Goal: Task Accomplishment & Management: Use online tool/utility

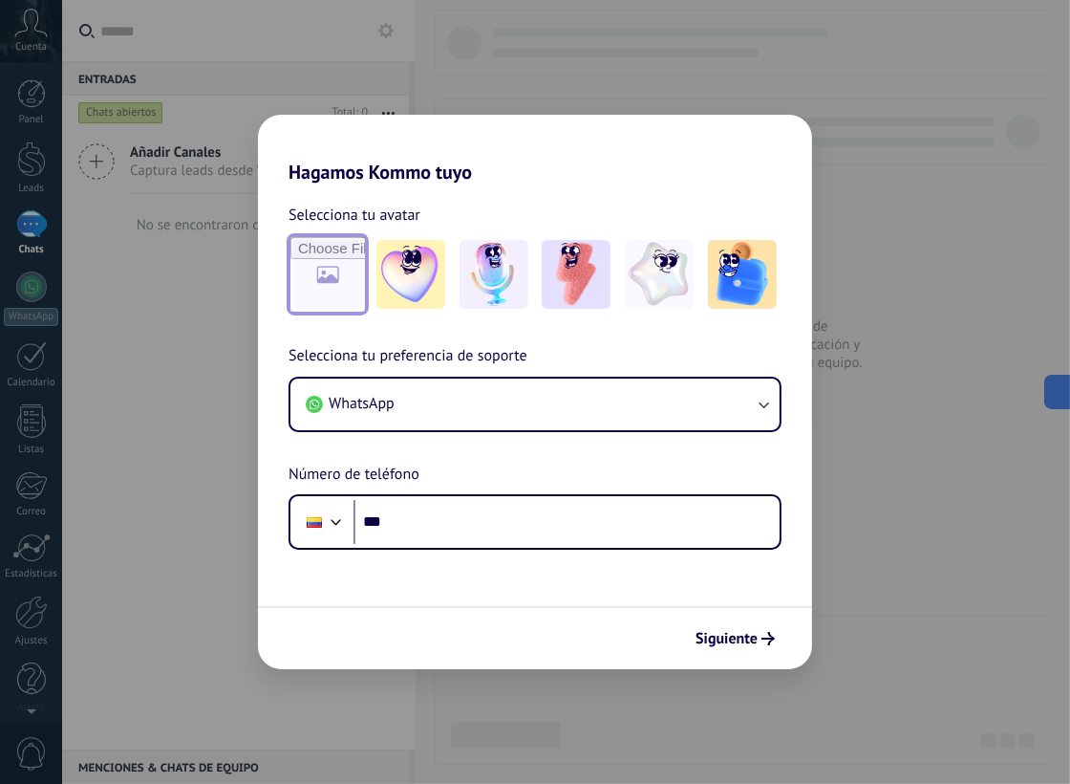
click at [323, 265] on input "file" at bounding box center [327, 274] width 75 height 75
click at [329, 278] on input "file" at bounding box center [327, 274] width 75 height 75
type input "**********"
click at [321, 279] on img at bounding box center [327, 274] width 69 height 69
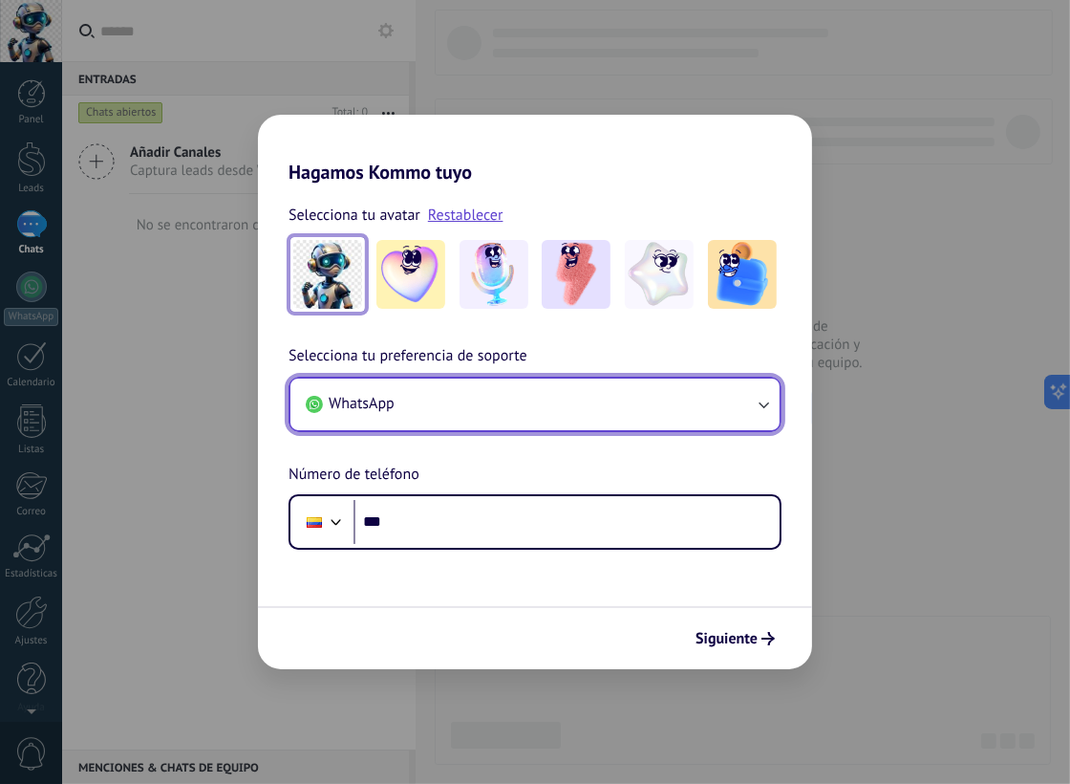
click at [756, 407] on icon "button" at bounding box center [763, 404] width 19 height 19
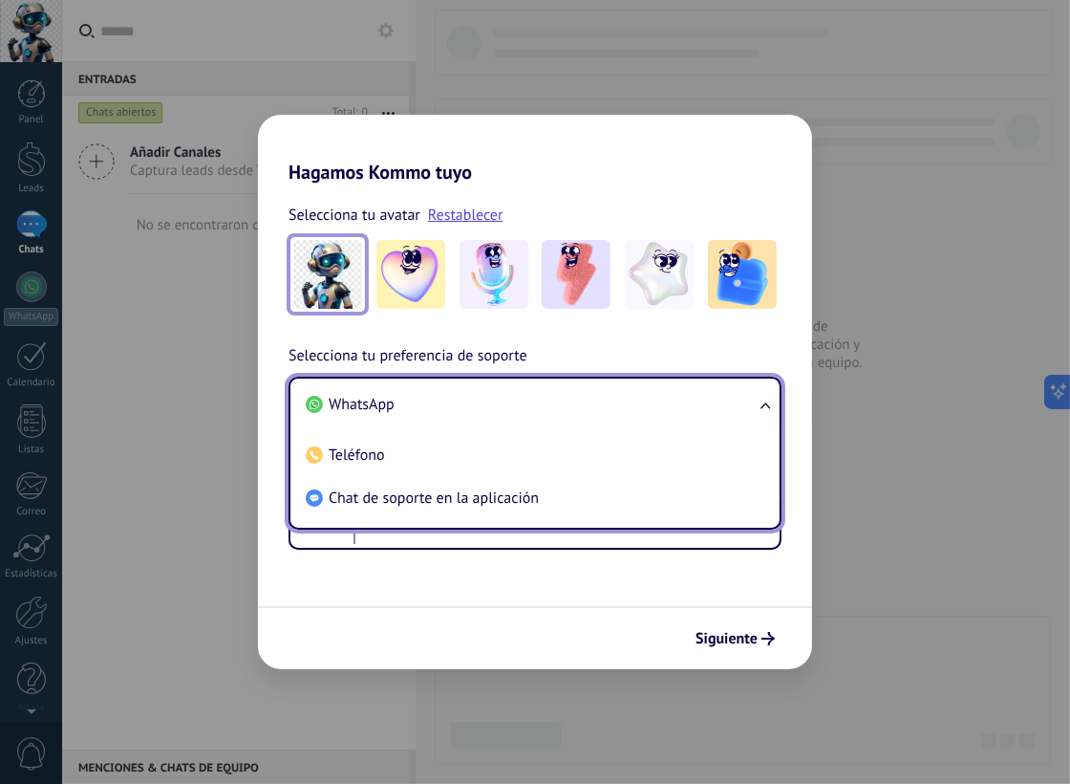
click at [756, 407] on ul "WhatsApp Teléfono Chat de soporte en la aplicación" at bounding box center [535, 452] width 493 height 153
click at [773, 404] on ul "WhatsApp Teléfono Chat de soporte en la aplicación" at bounding box center [535, 452] width 493 height 153
click at [782, 335] on div "Selecciona tu avatar Restablecer Selecciona tu preferencia de soporte WhatsApp …" at bounding box center [535, 366] width 554 height 366
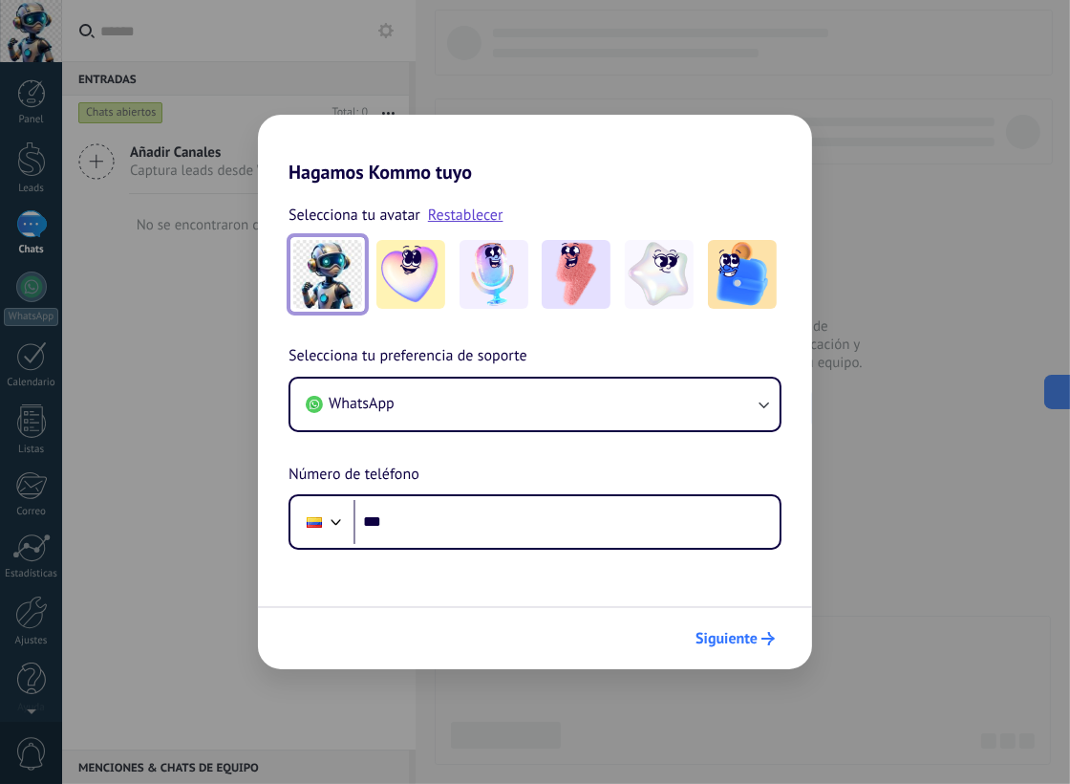
click at [742, 645] on span "Siguiente" at bounding box center [727, 638] width 62 height 13
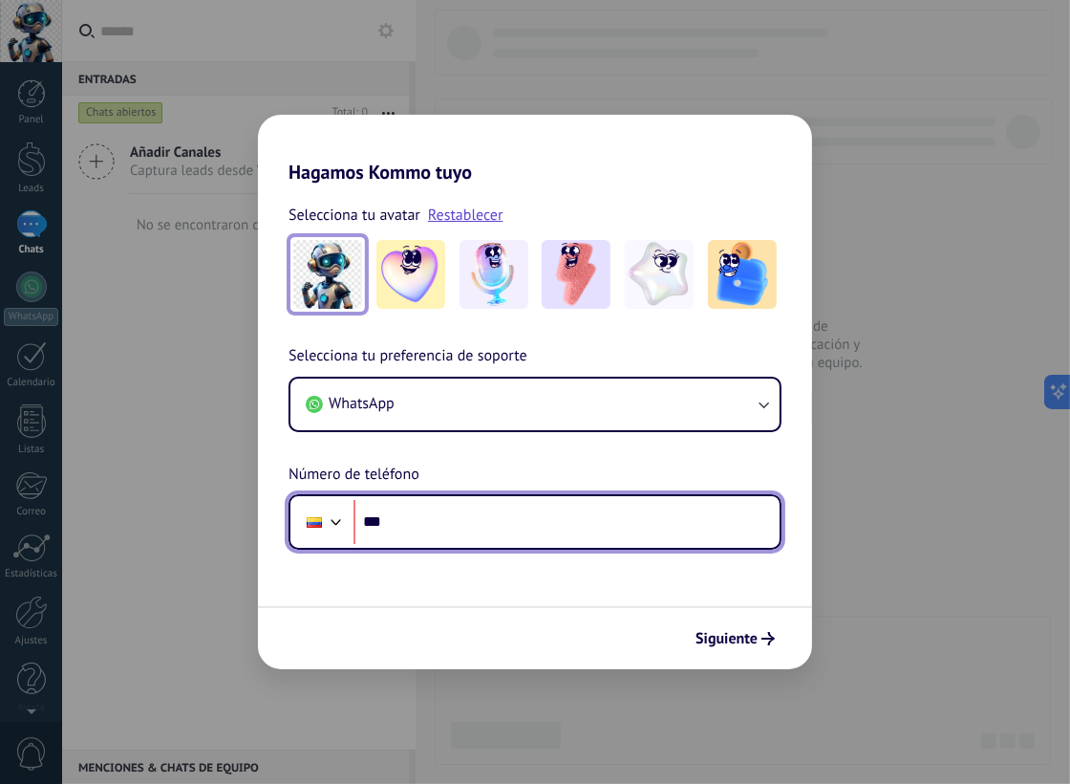
click at [505, 527] on input "***" at bounding box center [567, 522] width 426 height 44
type input "**********"
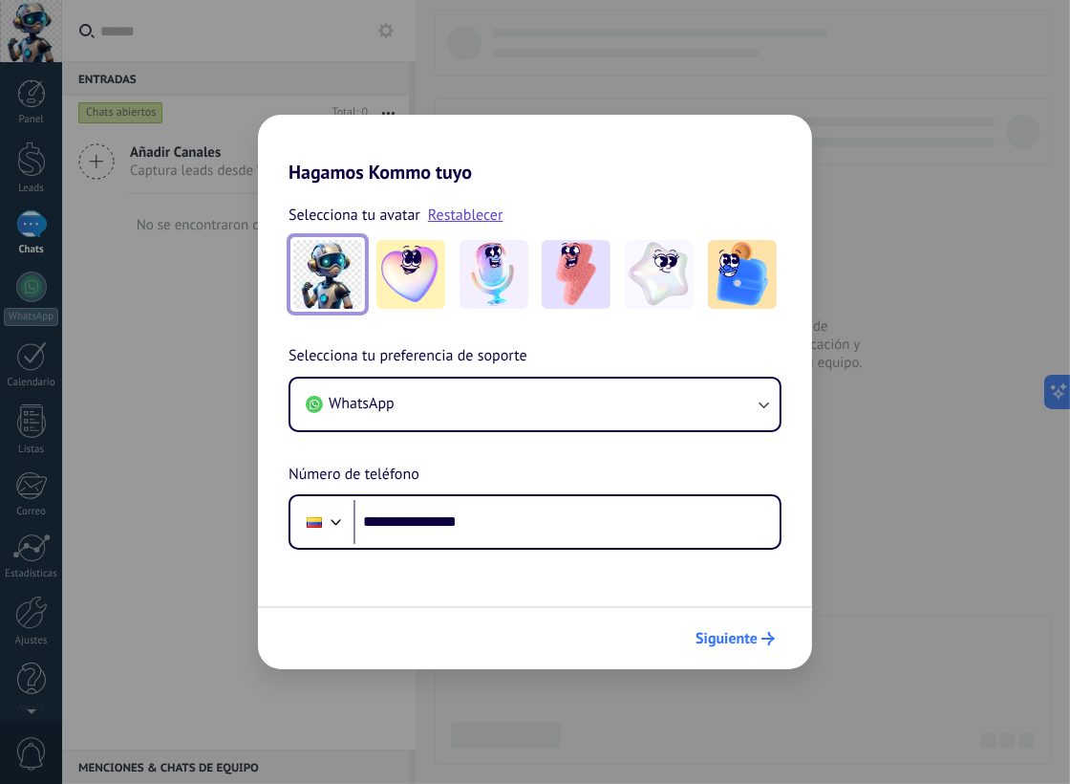
click at [744, 632] on span "Siguiente" at bounding box center [727, 638] width 62 height 13
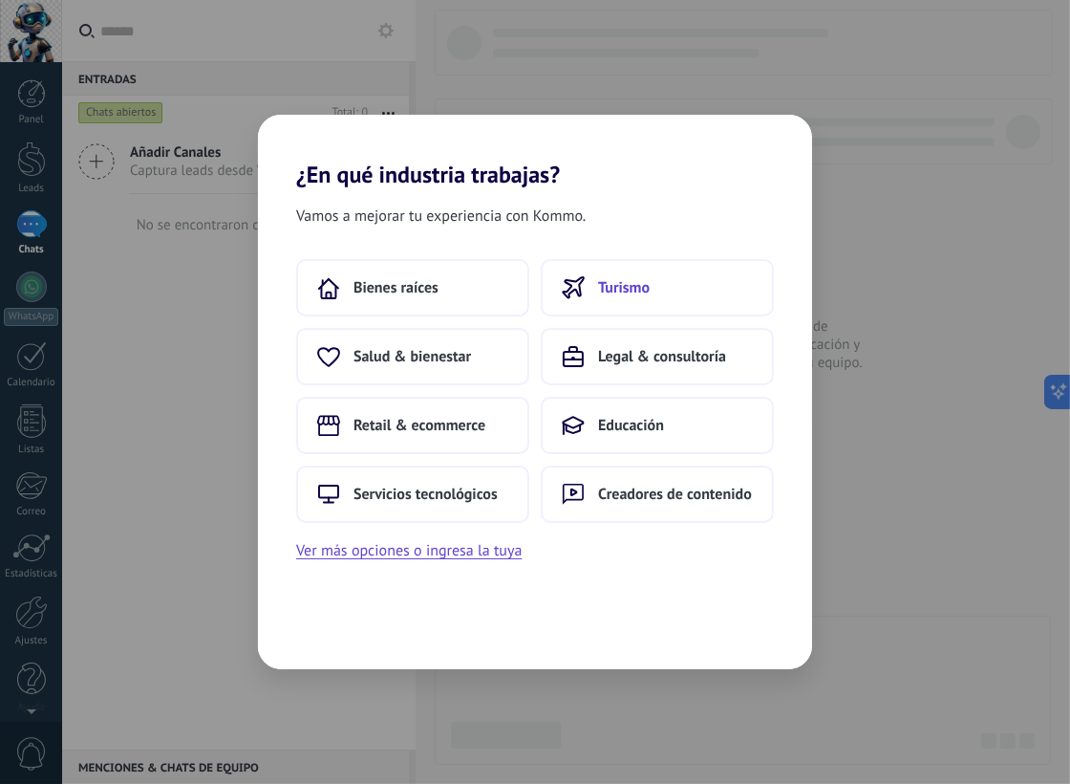
click at [643, 301] on button "Turismo" at bounding box center [657, 287] width 233 height 57
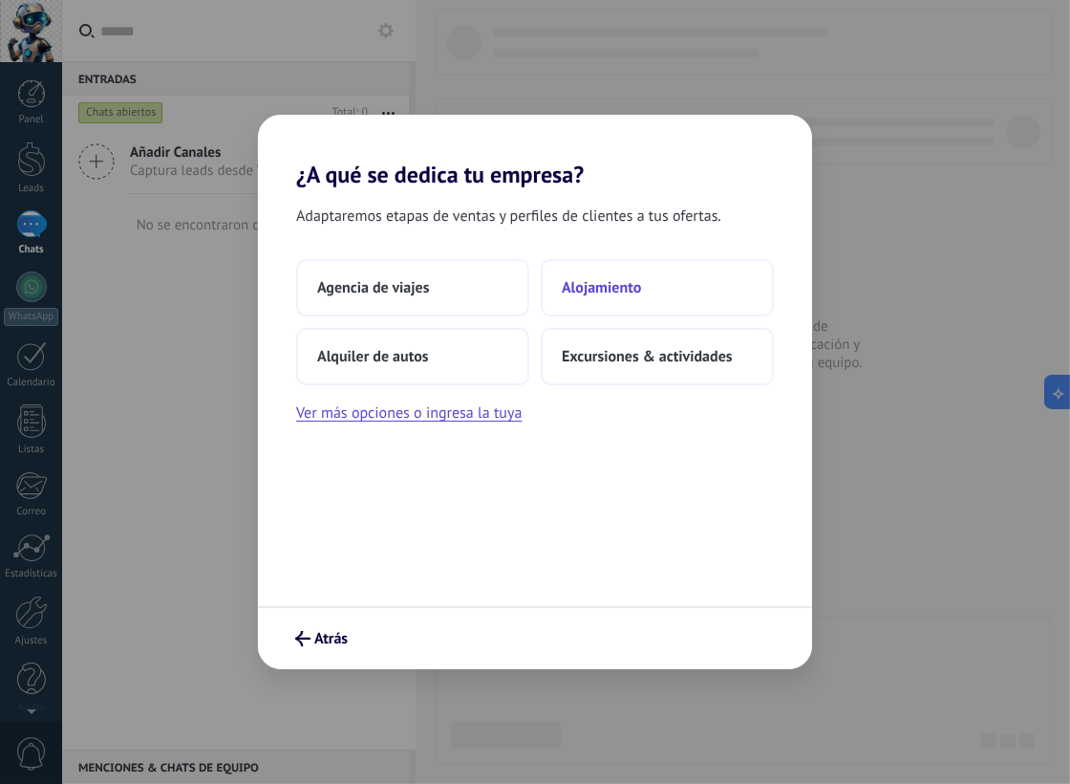
click at [637, 278] on span "Alojamiento" at bounding box center [601, 287] width 79 height 19
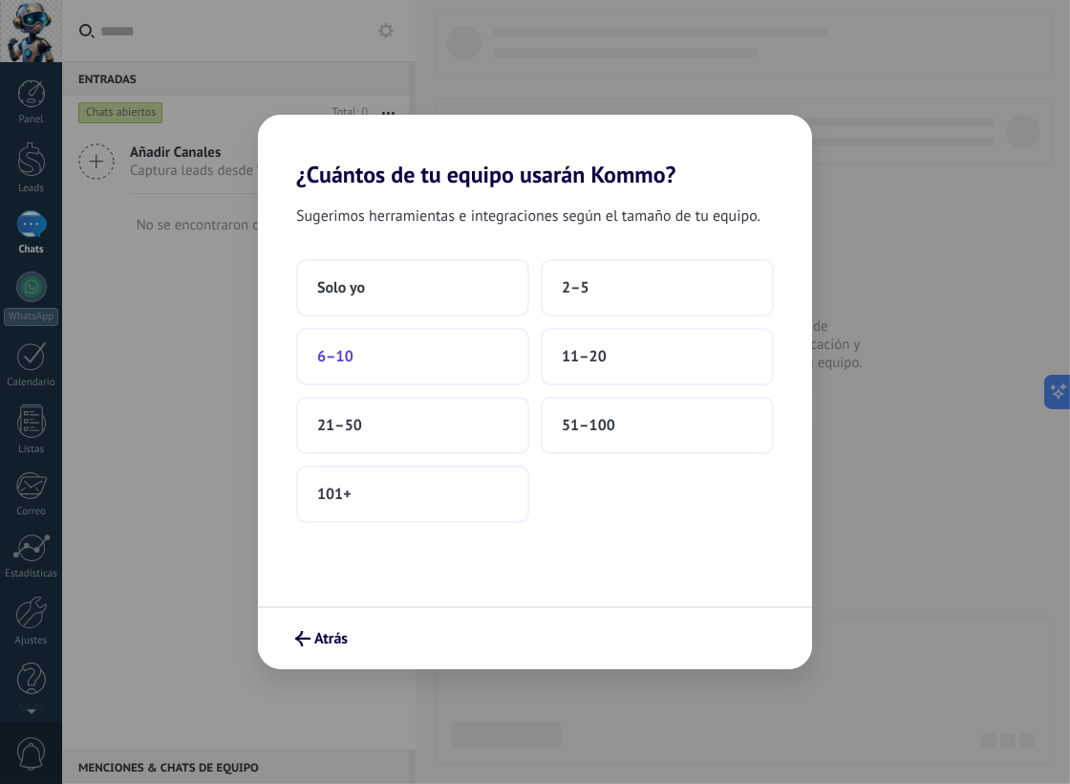
click at [460, 348] on button "6–10" at bounding box center [412, 356] width 233 height 57
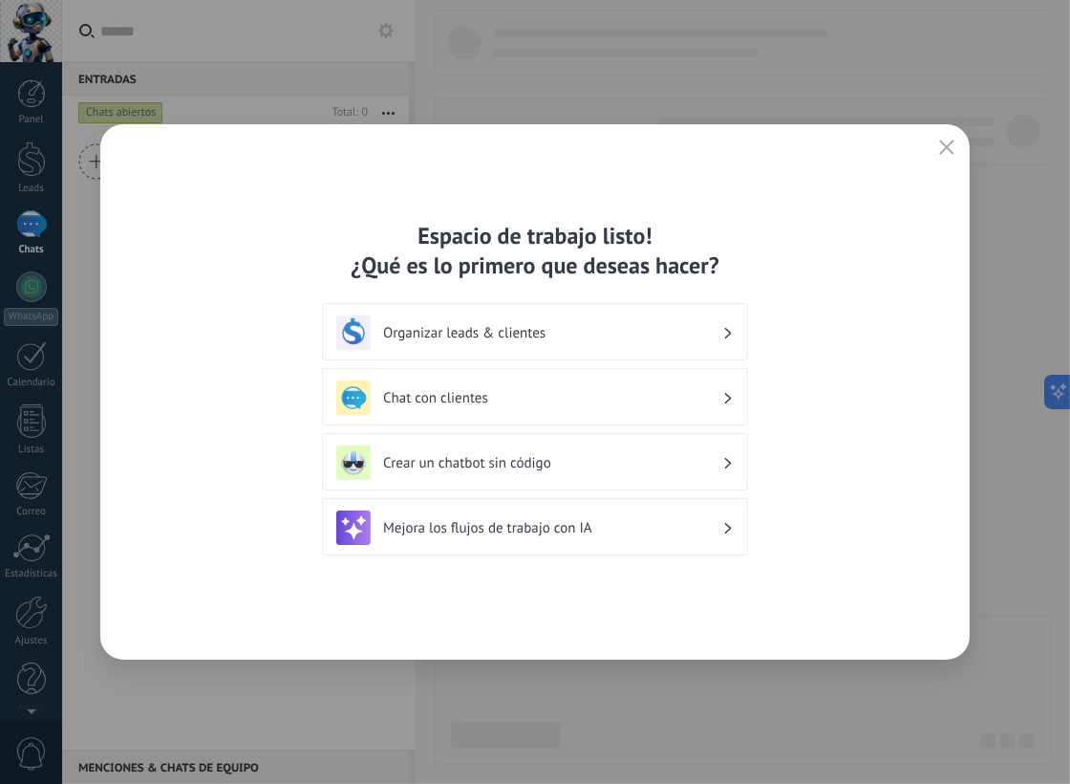
click at [948, 147] on use "button" at bounding box center [947, 147] width 14 height 14
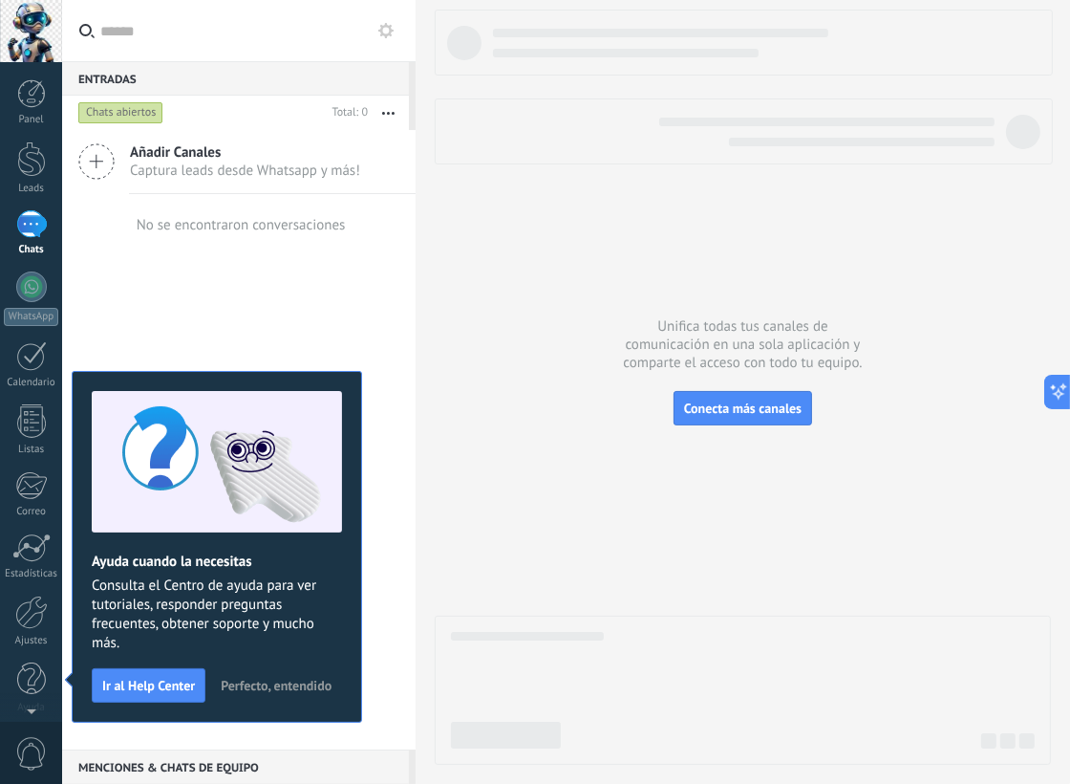
click at [302, 681] on span "Perfecto, entendido" at bounding box center [276, 684] width 111 height 13
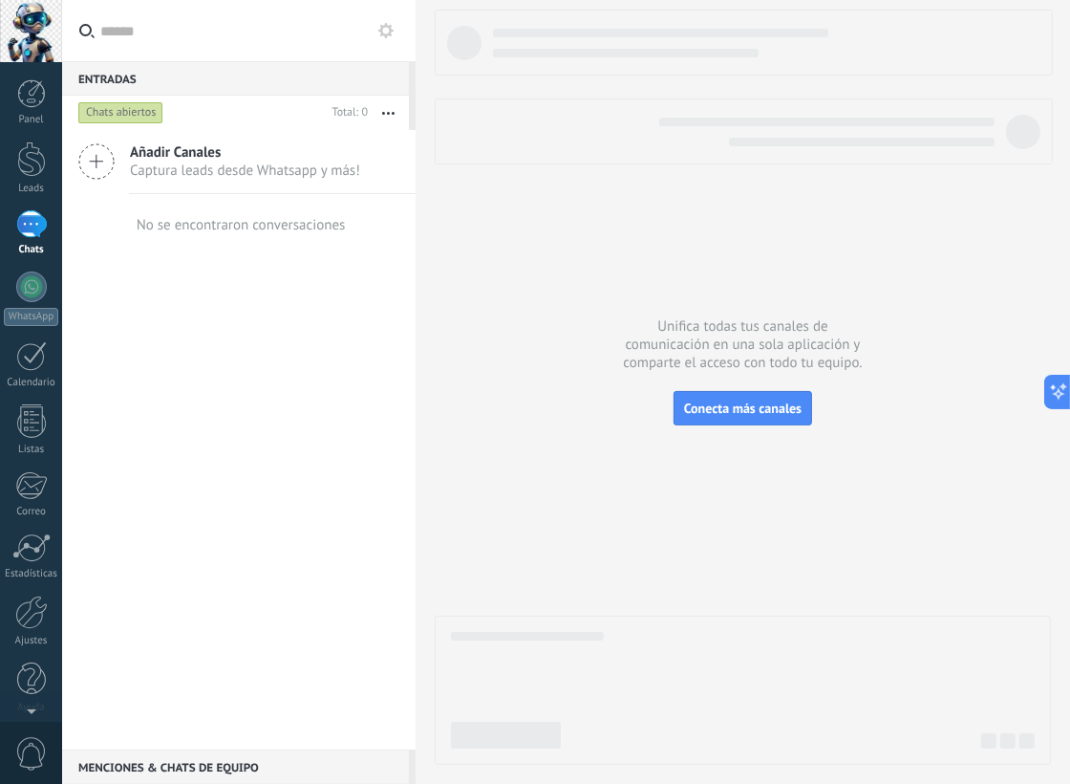
click at [189, 156] on span "Añadir Canales" at bounding box center [245, 152] width 230 height 18
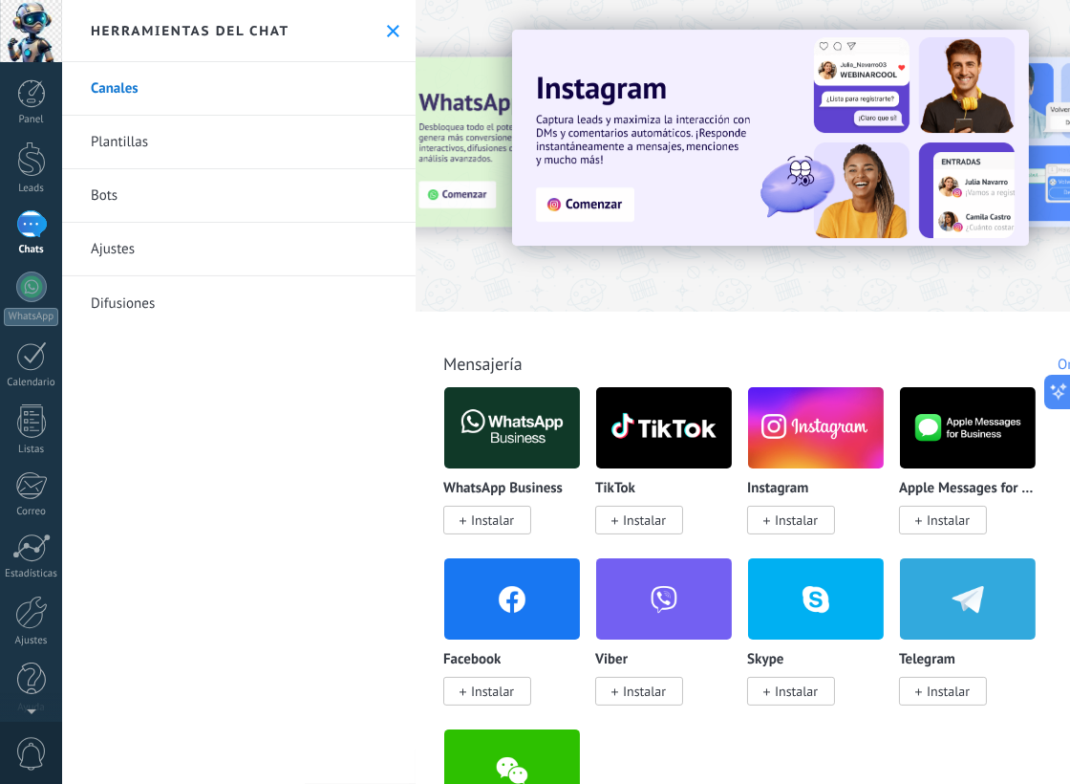
click at [596, 287] on div at bounding box center [788, 150] width 745 height 274
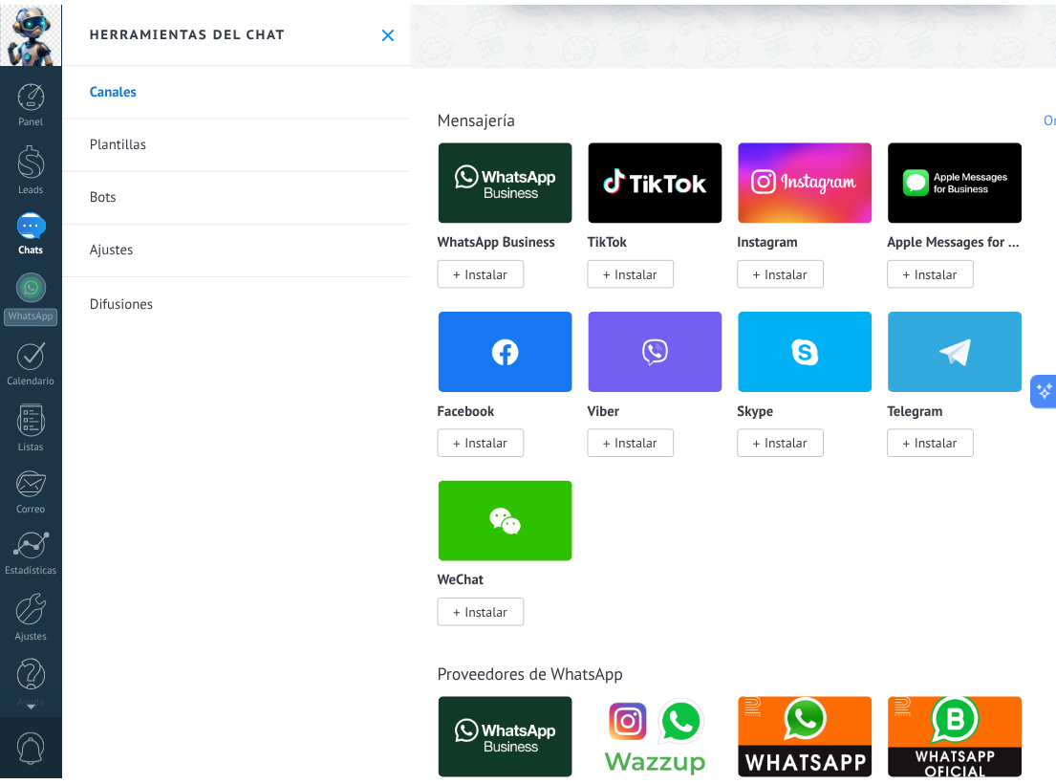
scroll to position [96, 0]
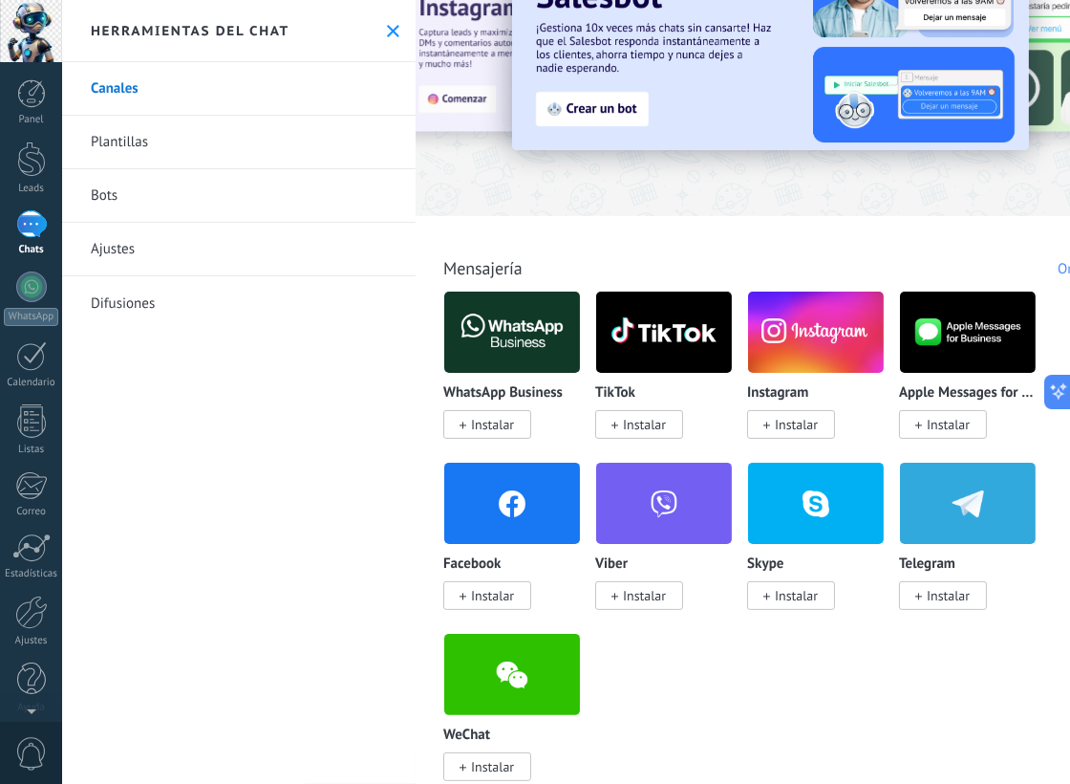
click at [393, 32] on icon at bounding box center [393, 31] width 12 height 12
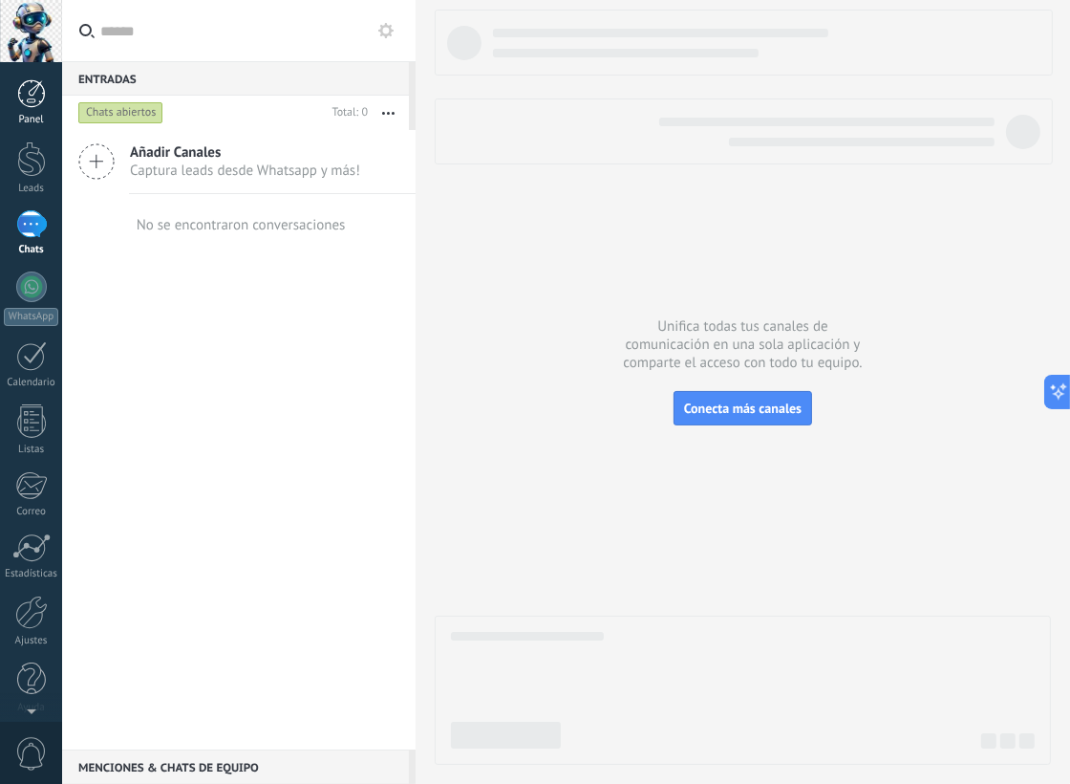
click at [30, 93] on div at bounding box center [31, 93] width 29 height 29
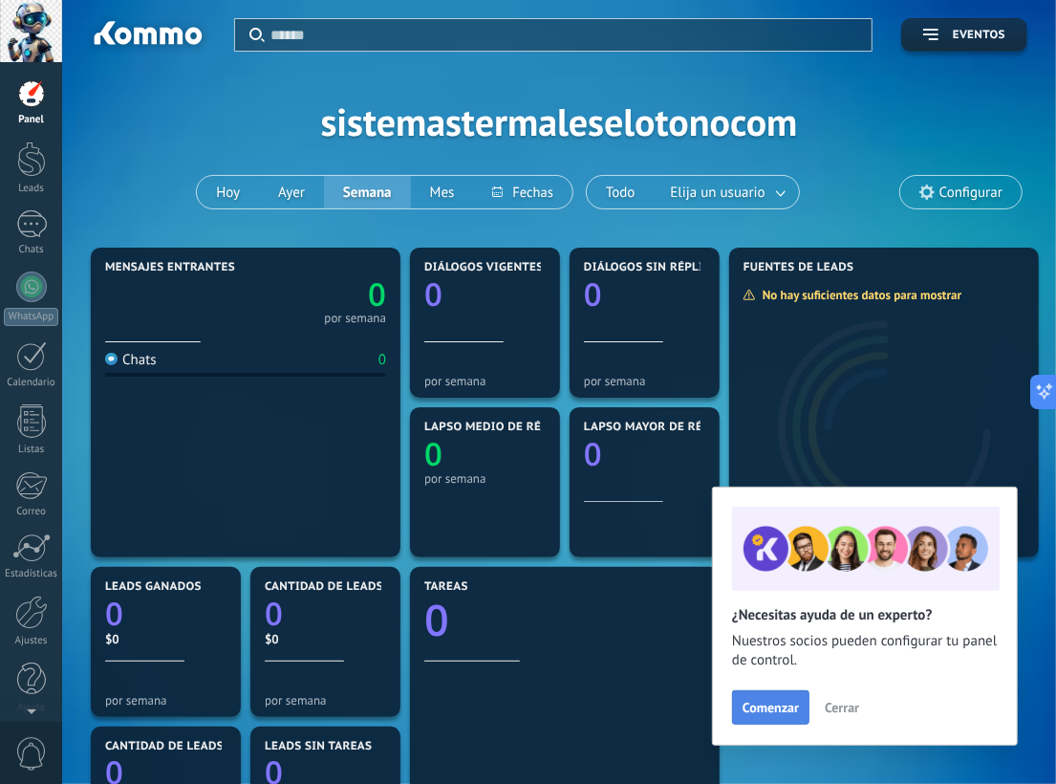
click at [783, 702] on span "Comenzar" at bounding box center [770, 706] width 56 height 13
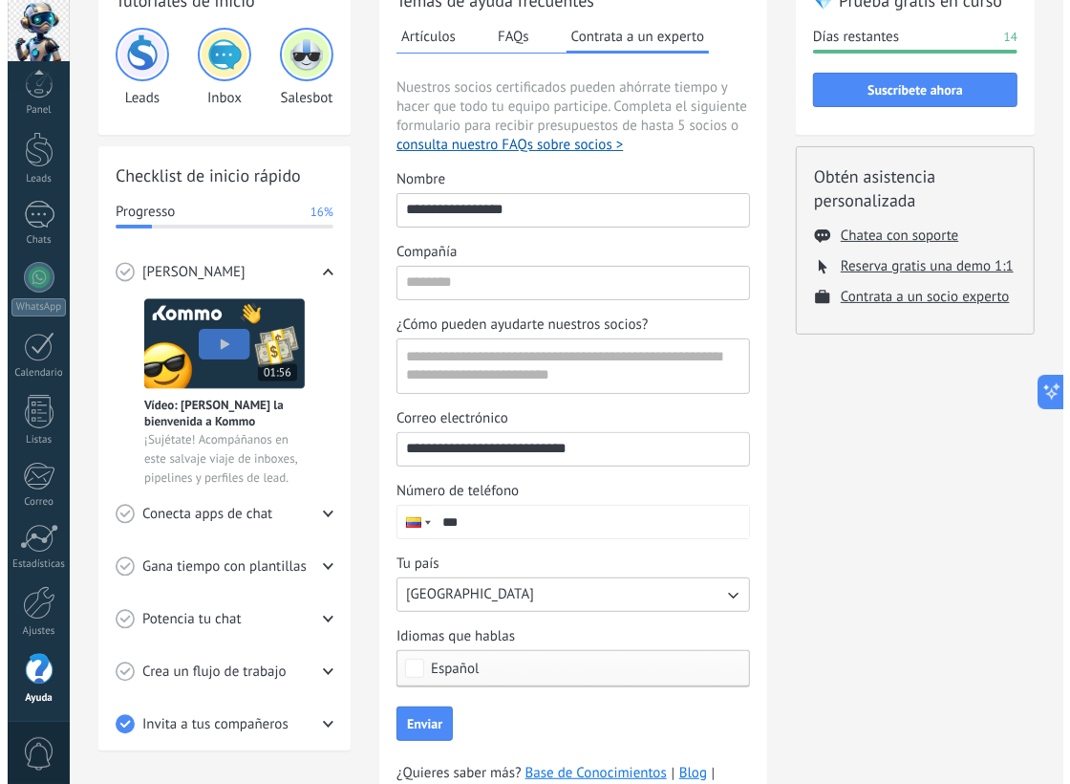
scroll to position [120, 0]
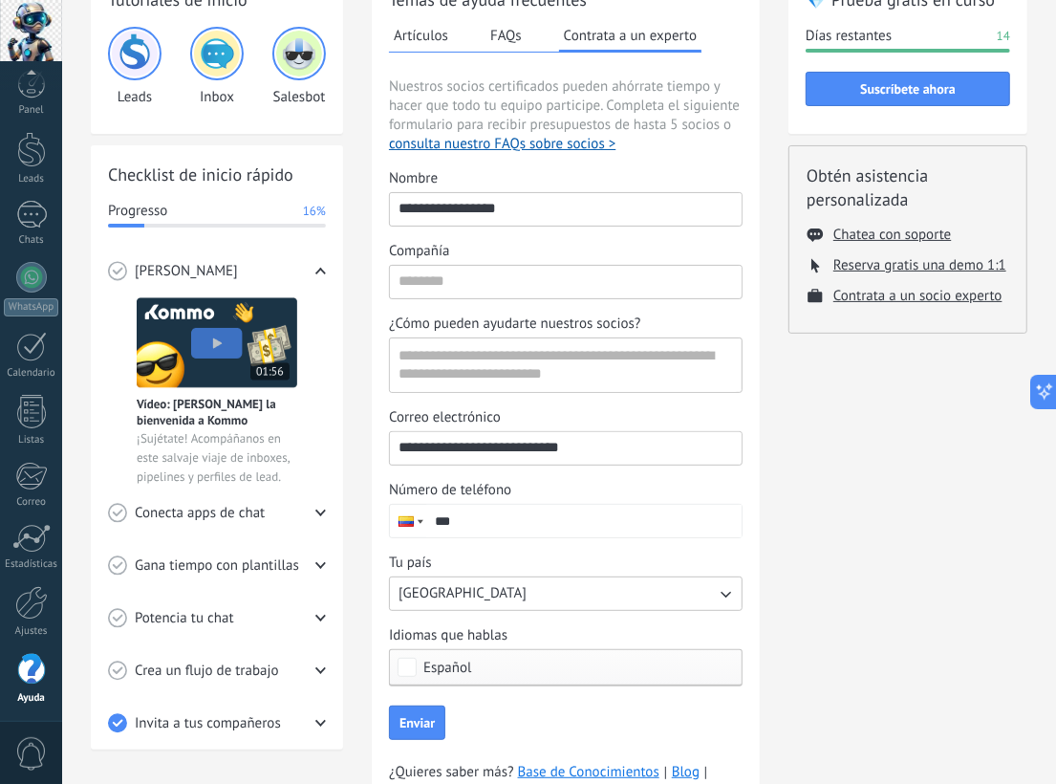
click at [119, 510] on icon at bounding box center [118, 513] width 9 height 6
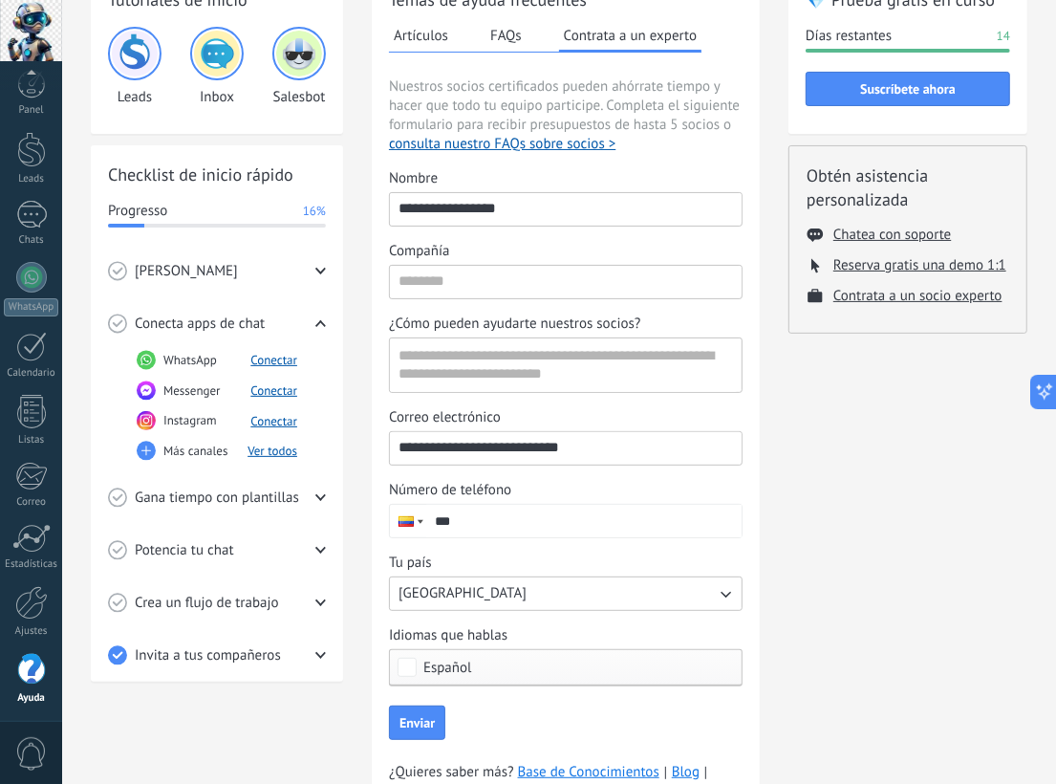
click at [145, 447] on icon at bounding box center [146, 451] width 19 height 20
click at [278, 450] on button "Ver todos" at bounding box center [272, 450] width 50 height 16
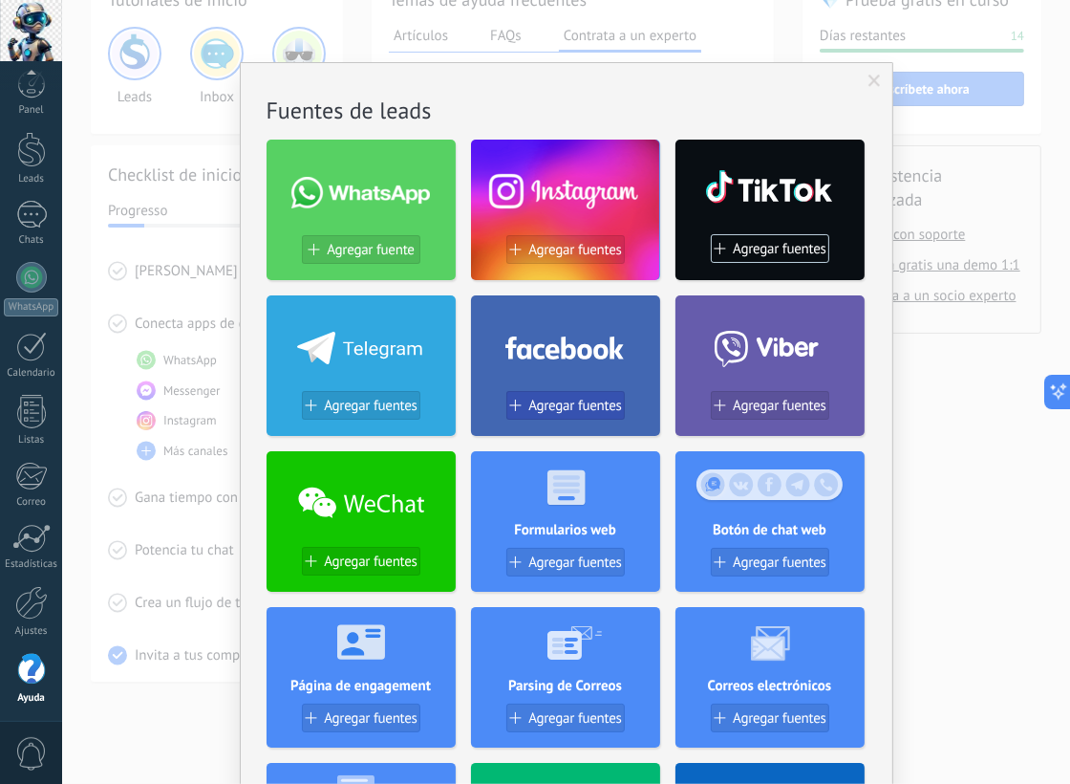
click at [569, 401] on span "Agregar fuentes" at bounding box center [575, 406] width 94 height 16
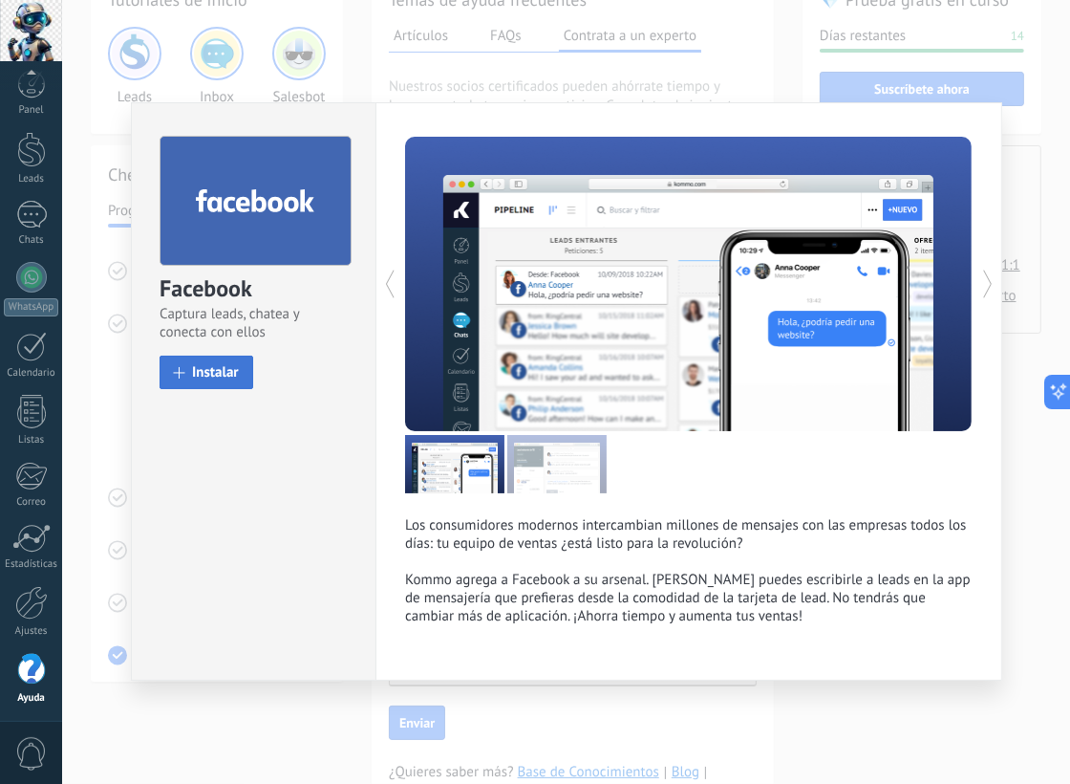
click at [215, 376] on span "Instalar" at bounding box center [215, 372] width 47 height 14
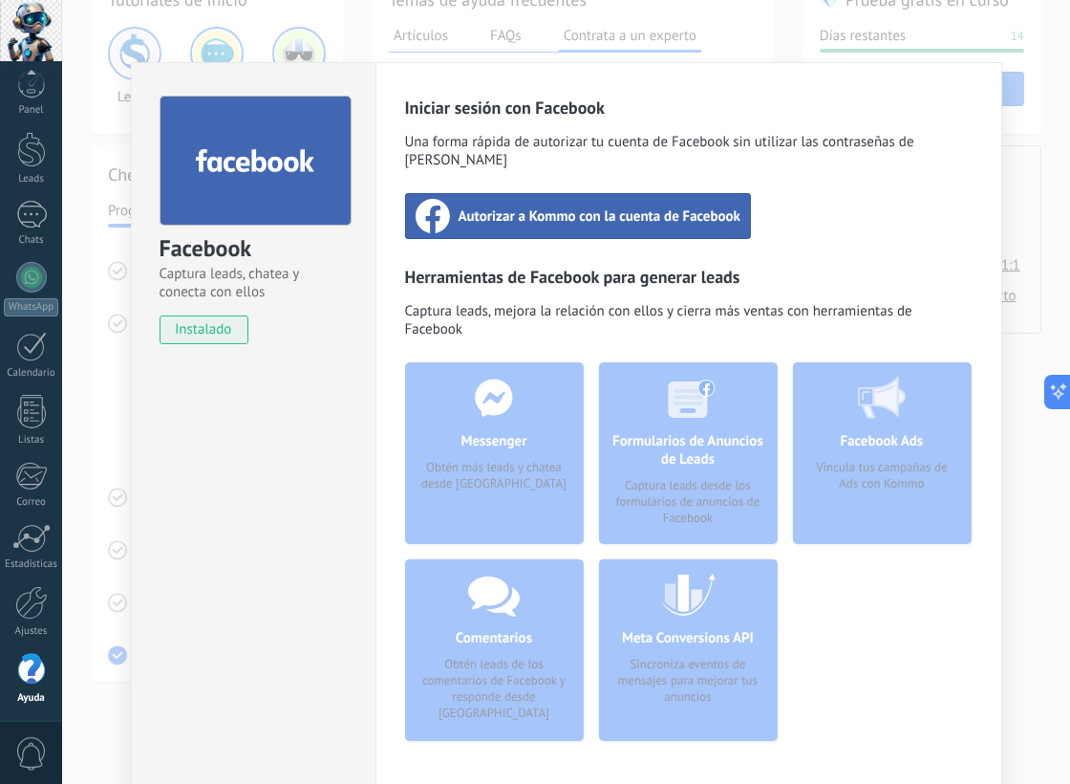
click at [105, 404] on div "Facebook Captura leads, chatea y conecta con ellos instalado Desinstalar Inicia…" at bounding box center [566, 392] width 1008 height 784
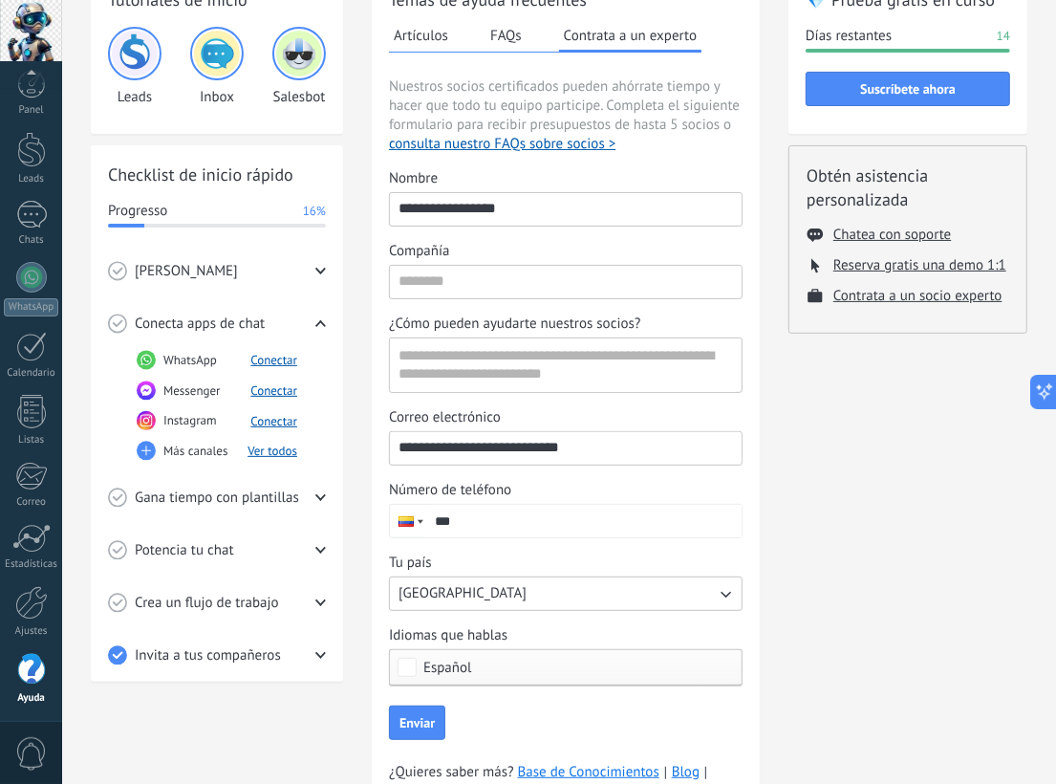
click at [317, 320] on icon at bounding box center [320, 323] width 11 height 11
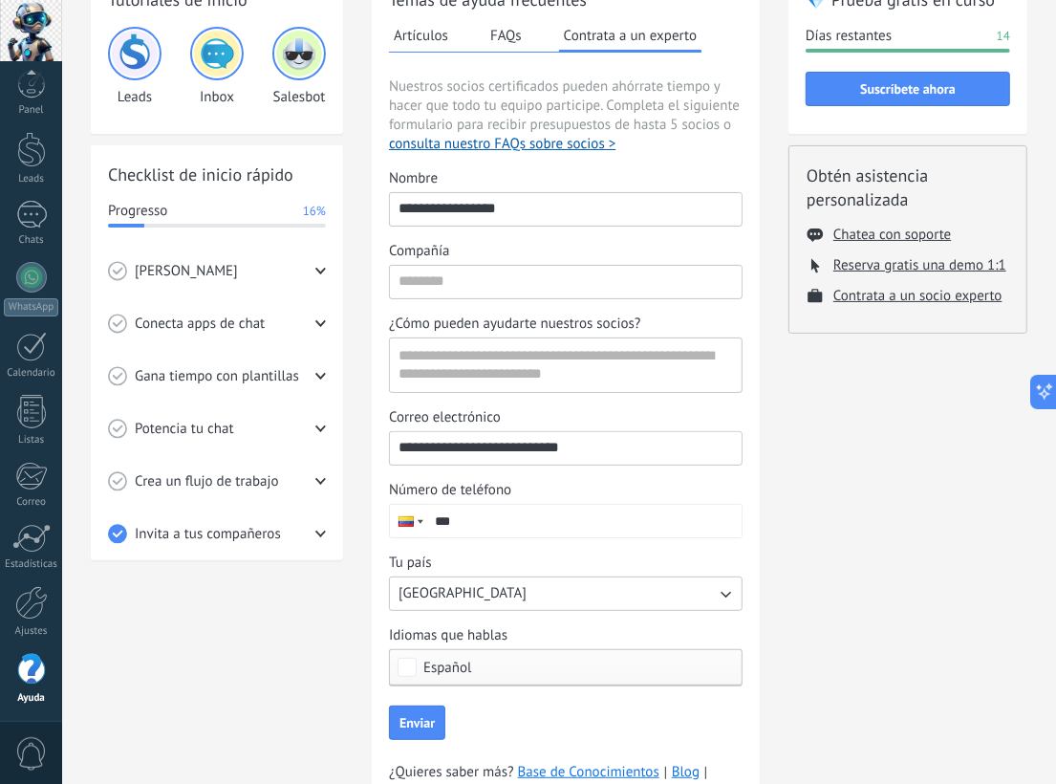
click at [320, 319] on icon at bounding box center [320, 323] width 11 height 11
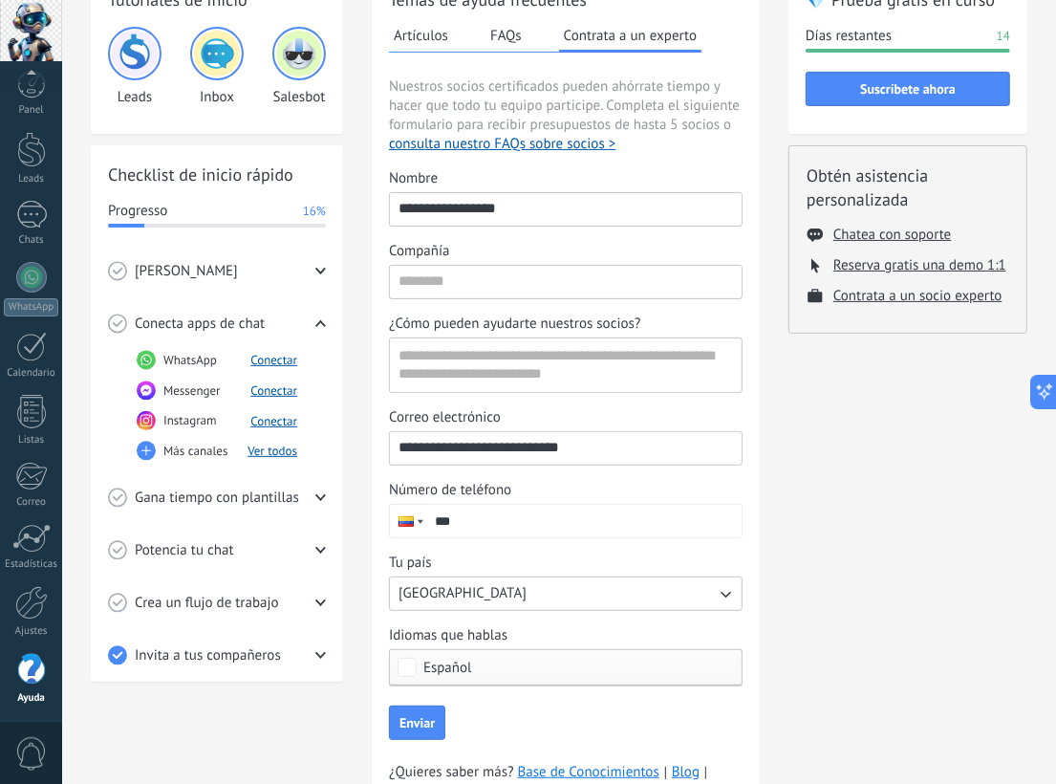
click at [143, 448] on rect at bounding box center [146, 450] width 19 height 19
click at [201, 447] on span "Más canales" at bounding box center [195, 450] width 64 height 19
click at [260, 450] on button "Ver todos" at bounding box center [272, 450] width 50 height 16
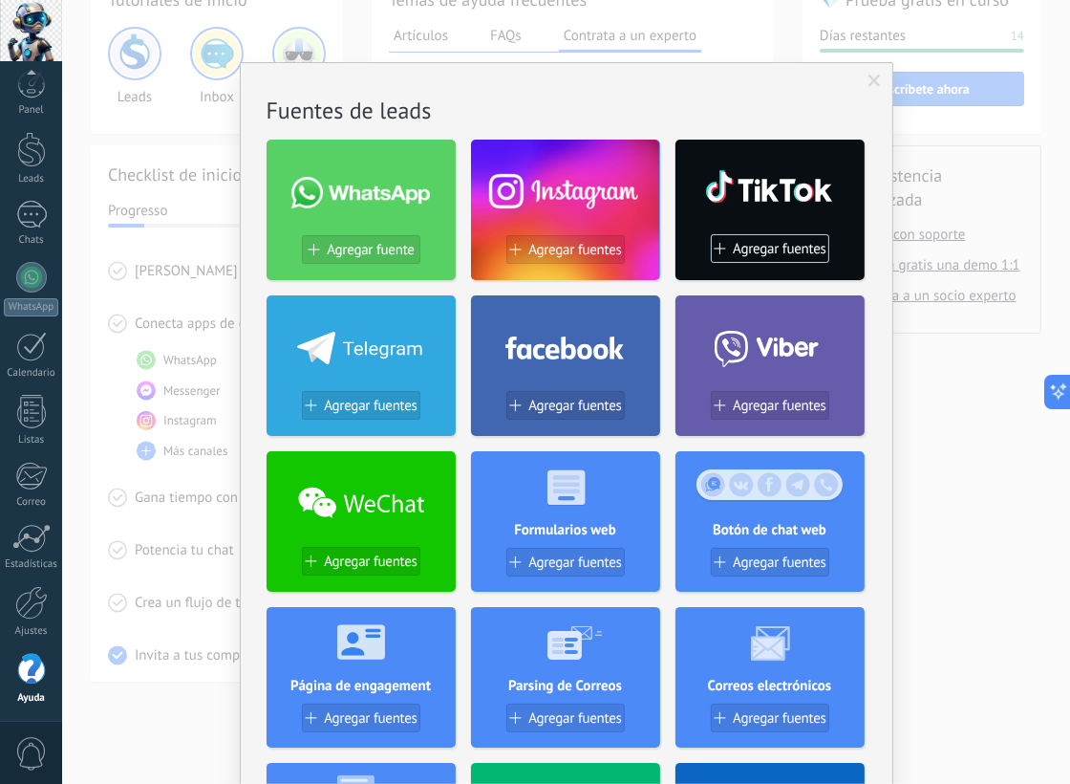
scroll to position [0, 0]
click at [372, 356] on icon at bounding box center [360, 344] width 127 height 39
click at [352, 400] on span "Agregar fuentes" at bounding box center [371, 406] width 94 height 16
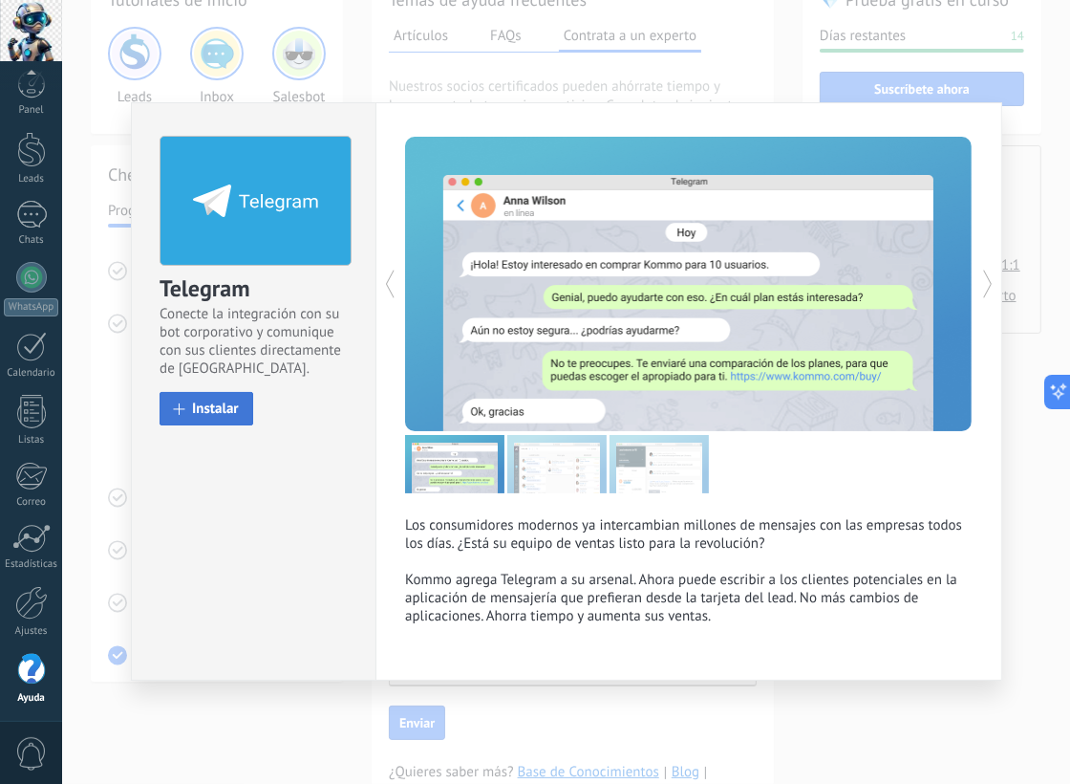
click at [208, 407] on span "Instalar" at bounding box center [215, 408] width 47 height 14
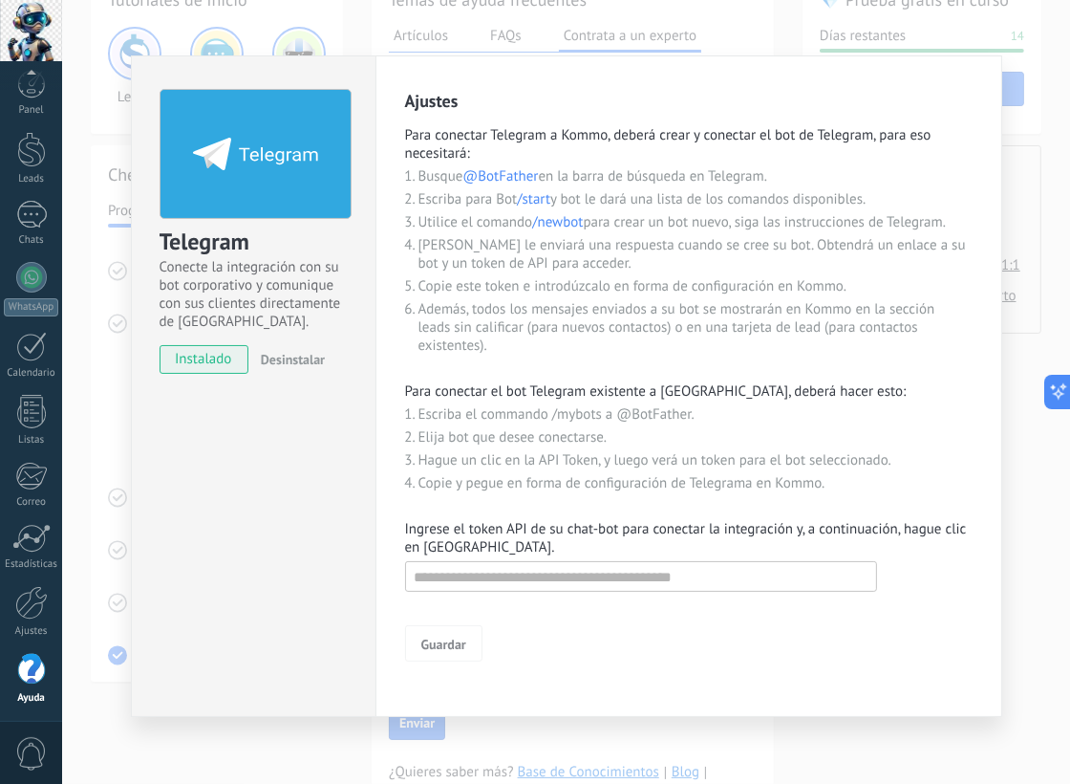
scroll to position [11, 0]
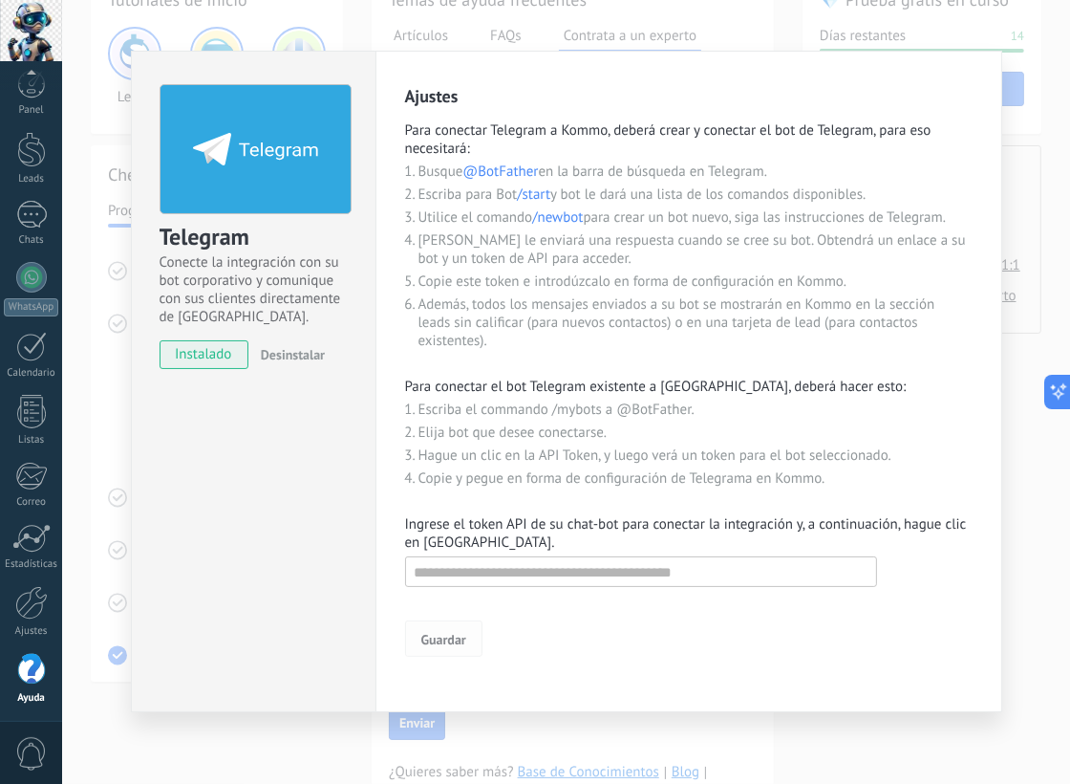
click at [445, 633] on span "Guardar" at bounding box center [443, 639] width 45 height 13
click at [105, 141] on div "Telegram Conecte la integración con su bot corporativo y comunique con sus clie…" at bounding box center [566, 392] width 1008 height 784
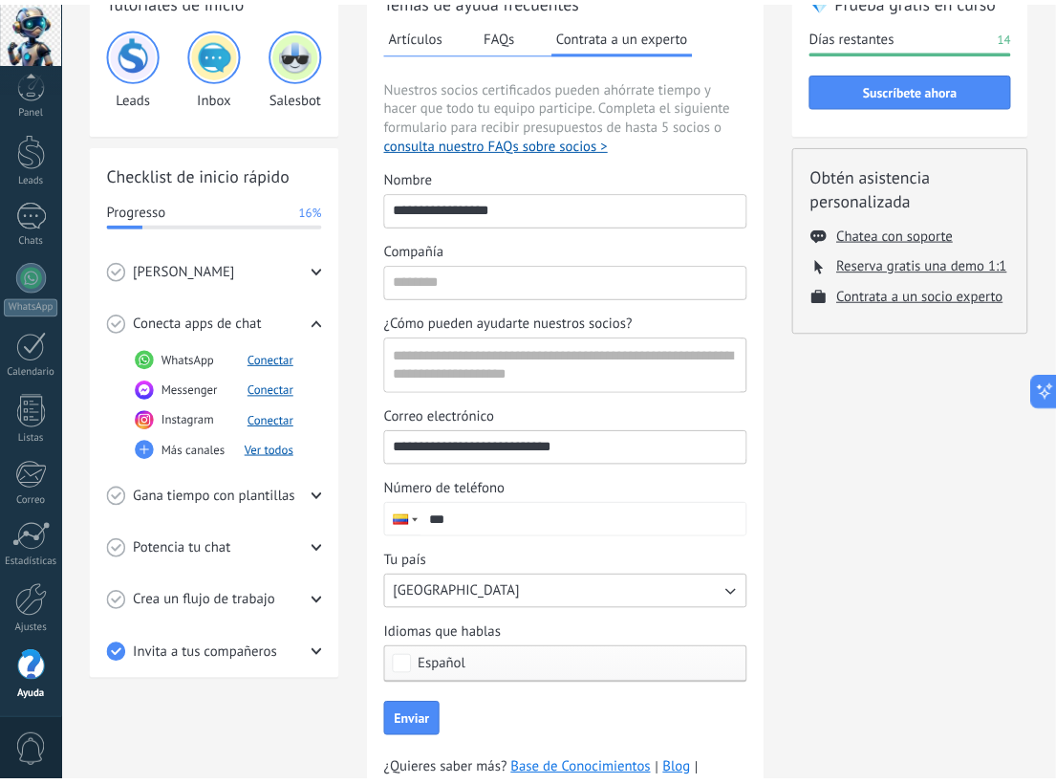
scroll to position [0, 0]
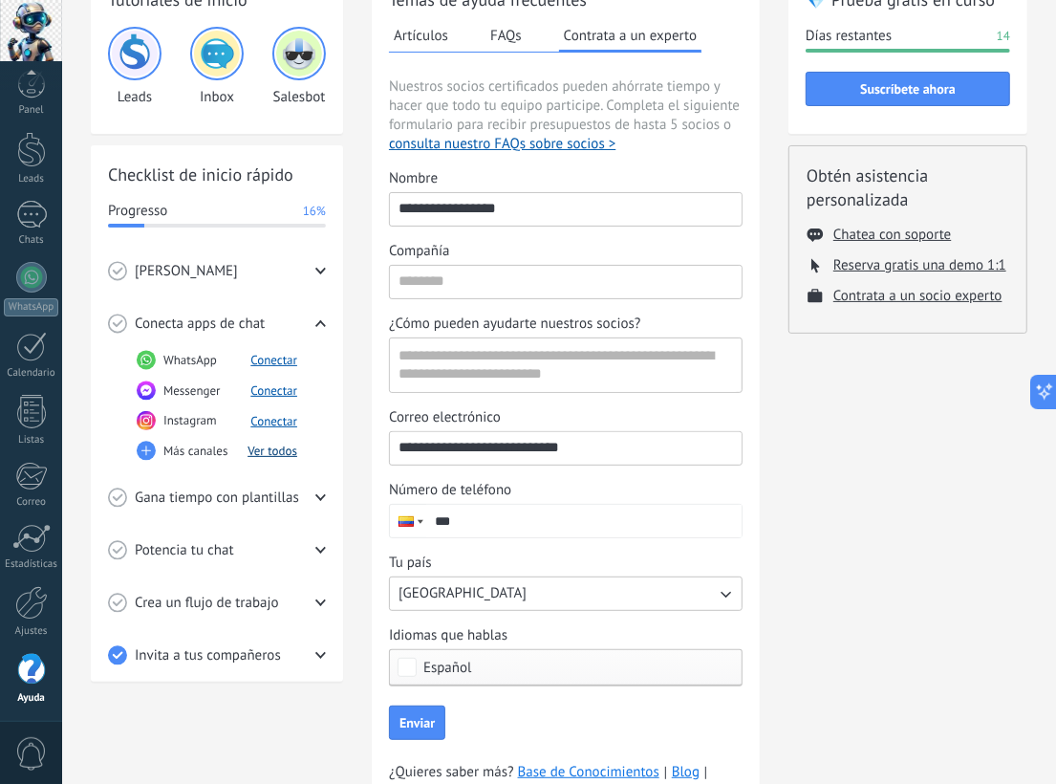
click at [279, 447] on button "Ver todos" at bounding box center [272, 450] width 50 height 16
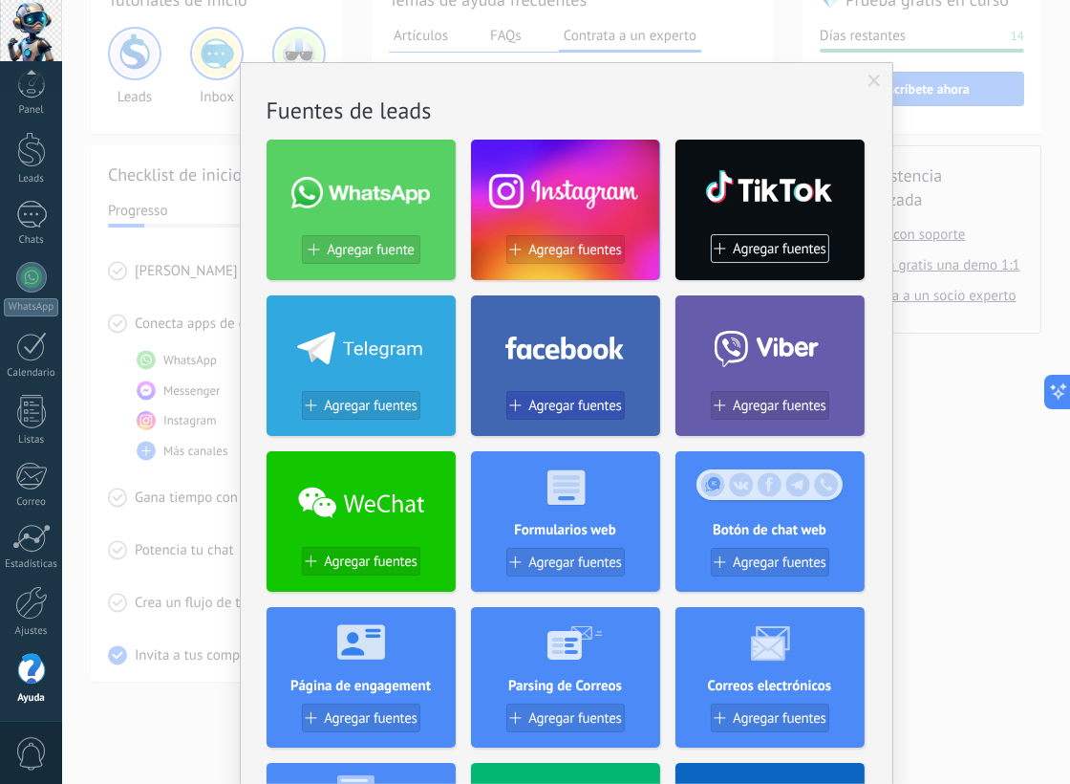
click at [557, 398] on span "Agregar fuentes" at bounding box center [575, 406] width 94 height 16
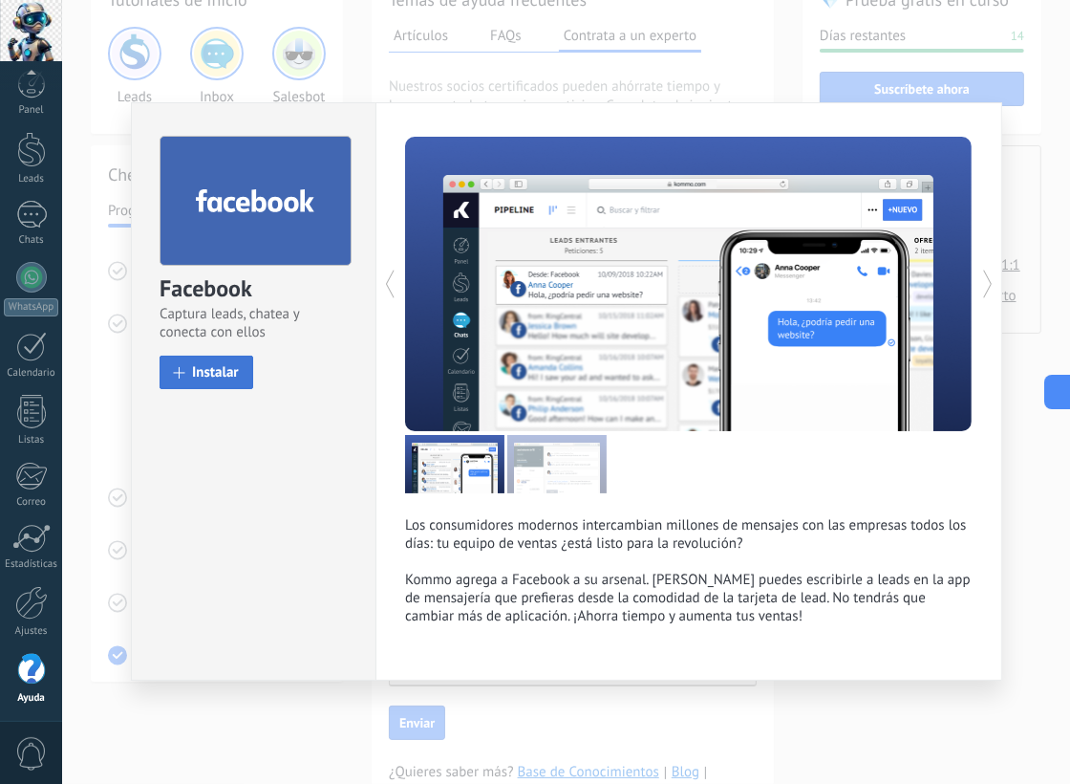
click at [227, 372] on span "Instalar" at bounding box center [215, 372] width 47 height 14
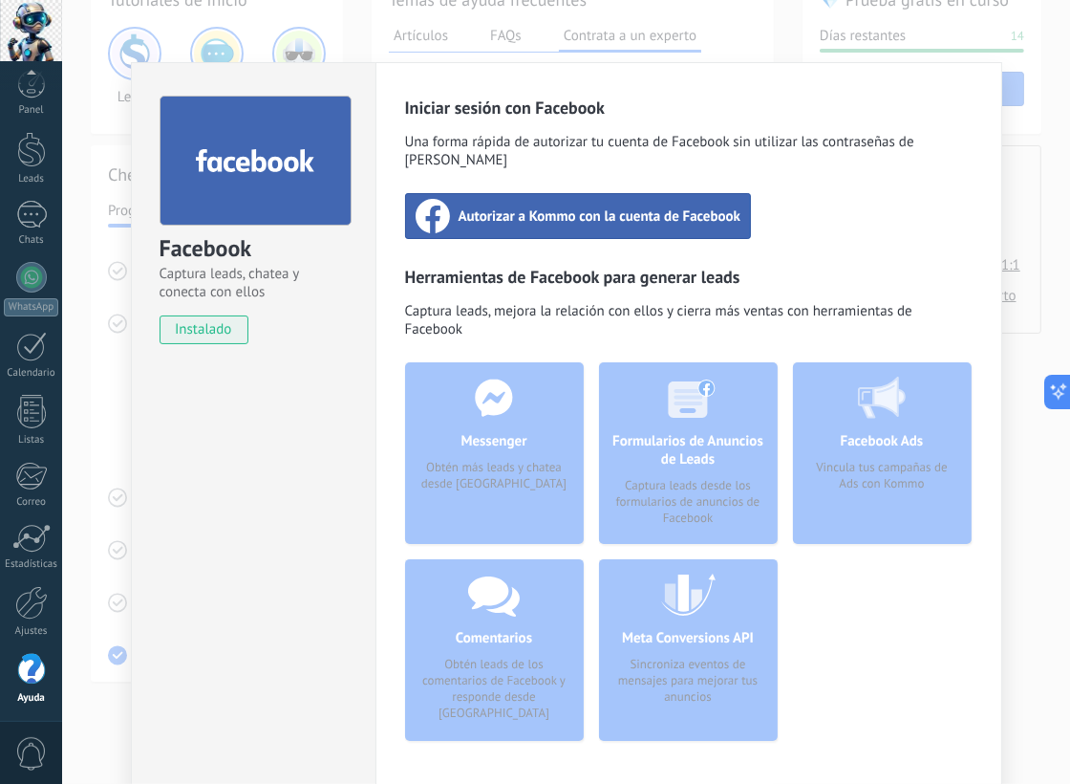
click at [677, 206] on span "Autorizar a Kommo con la cuenta de Facebook" at bounding box center [600, 215] width 283 height 19
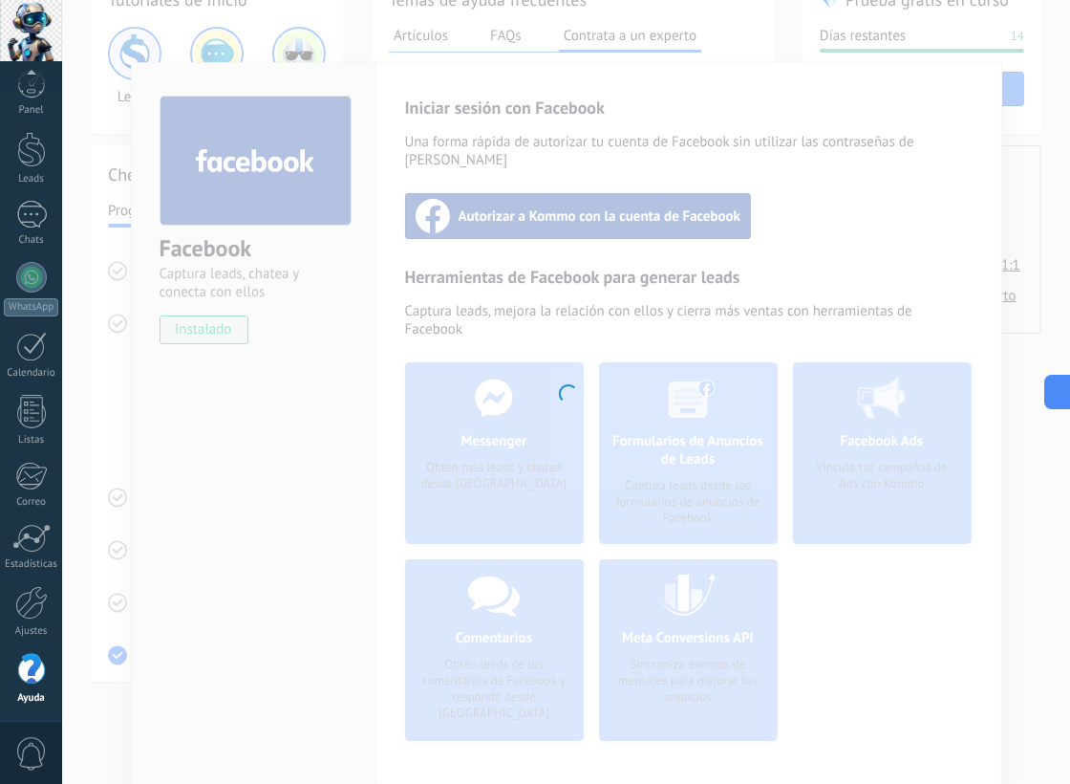
click at [78, 232] on div at bounding box center [566, 392] width 1008 height 784
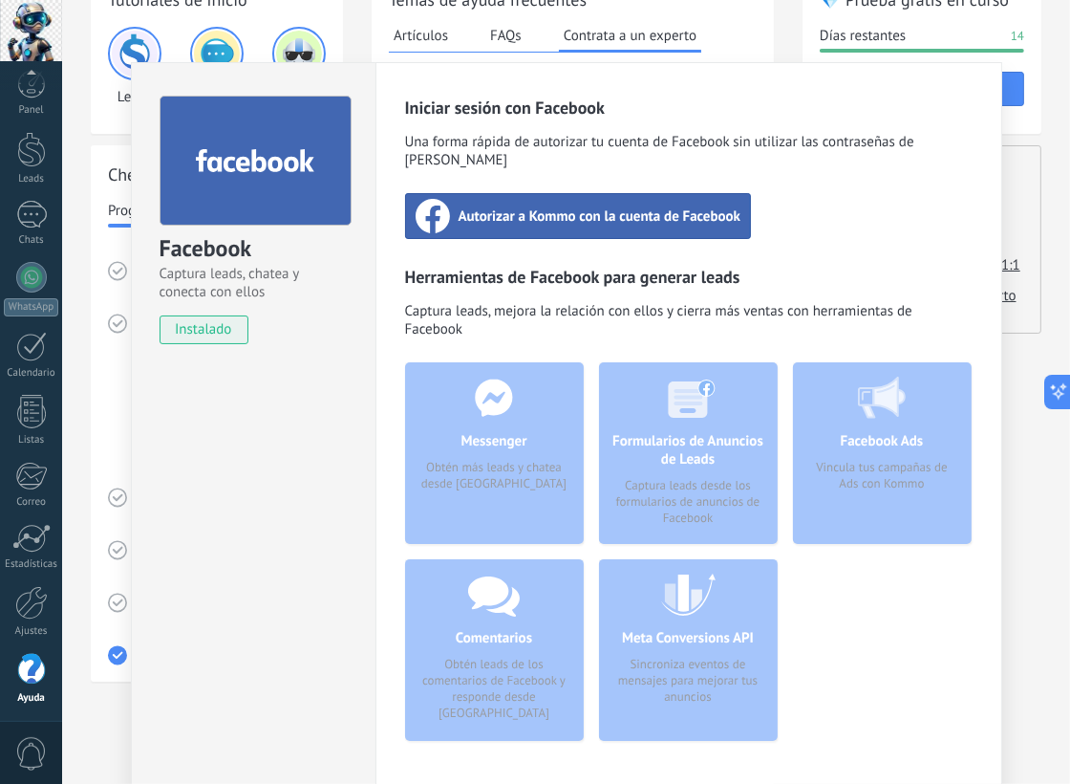
click at [111, 393] on div "Facebook Captura leads, chatea y conecta con ellos instalado Desinstalar Inicia…" at bounding box center [566, 392] width 1008 height 784
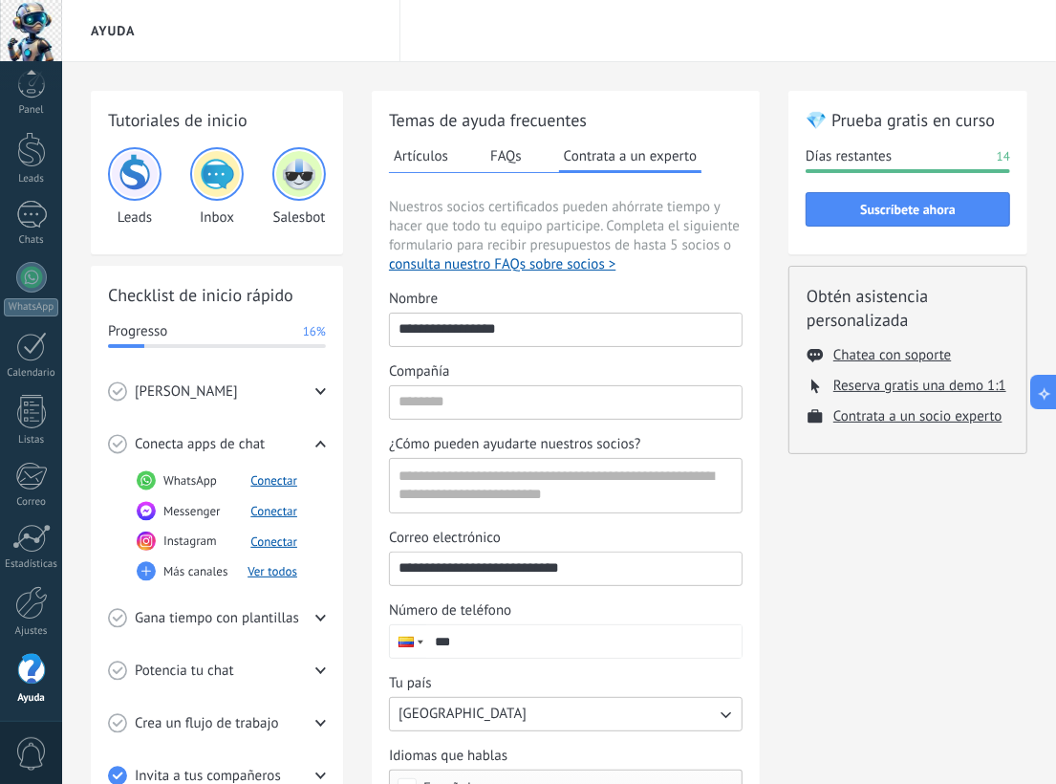
click at [440, 155] on button "Artículos" at bounding box center [421, 155] width 64 height 29
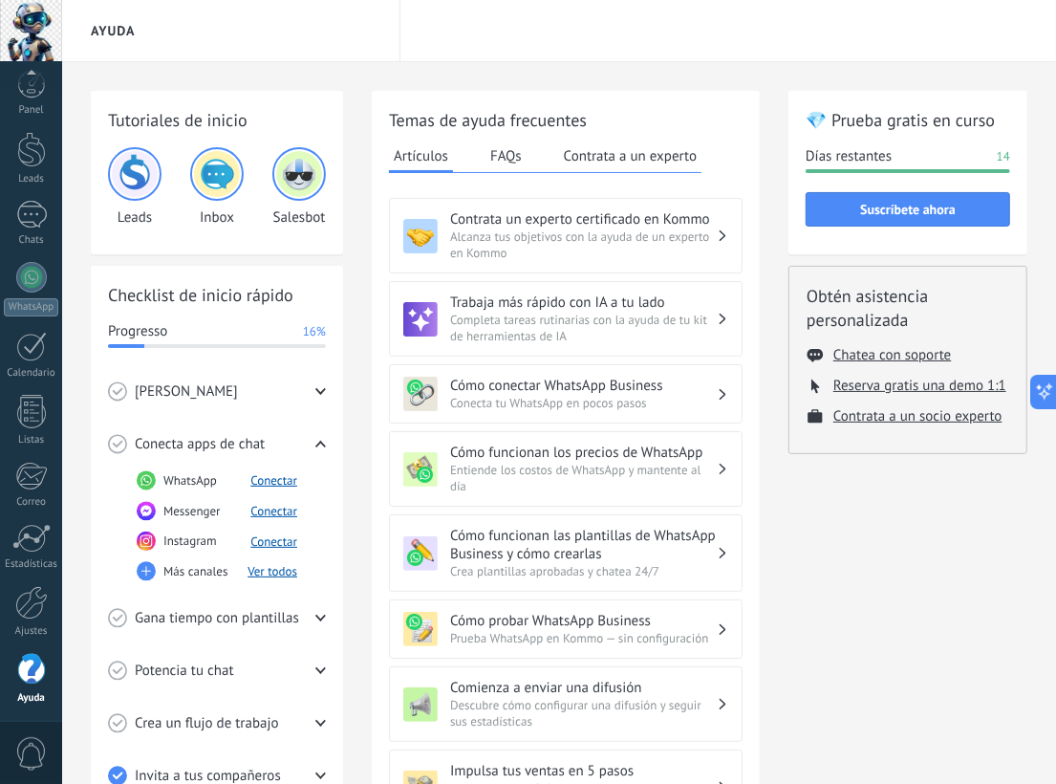
click at [171, 390] on span "[PERSON_NAME]" at bounding box center [186, 391] width 103 height 19
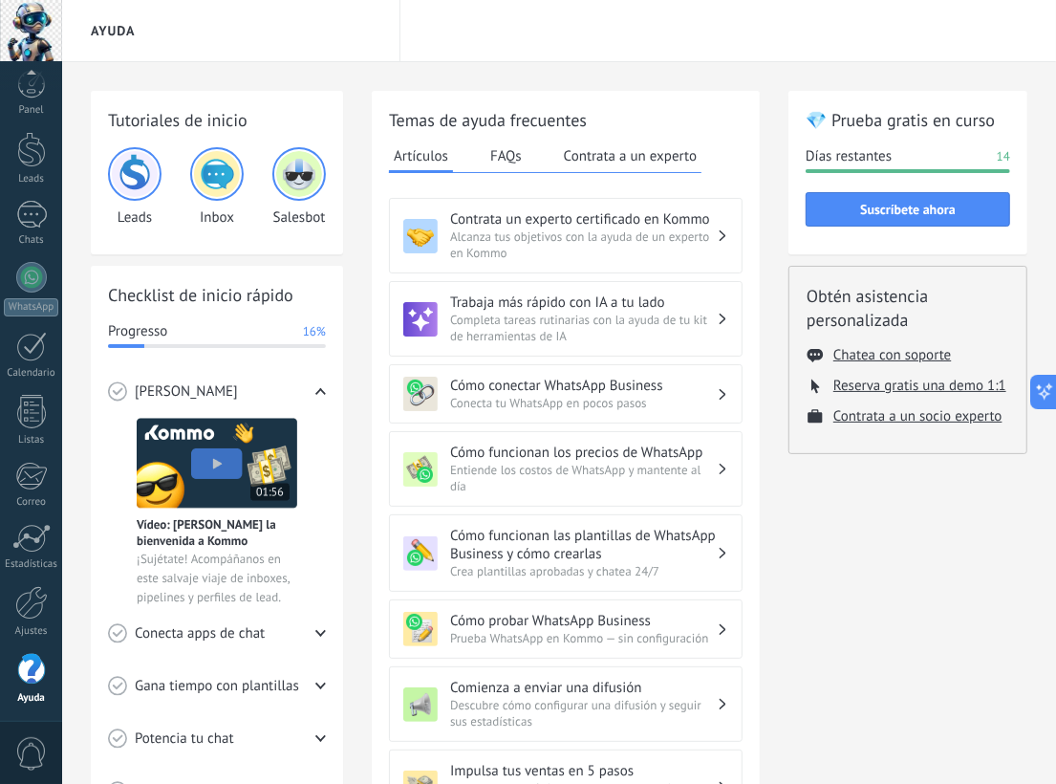
click at [208, 461] on img at bounding box center [217, 463] width 161 height 91
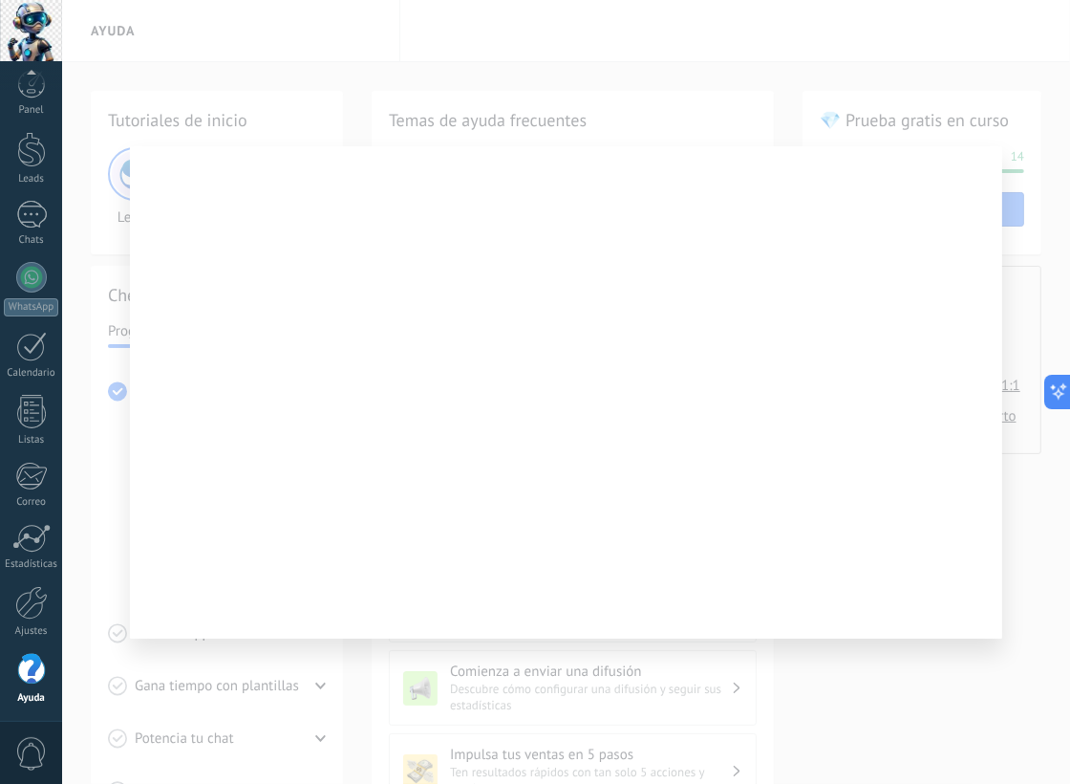
click at [221, 69] on div at bounding box center [566, 392] width 1008 height 784
